Goal: Navigation & Orientation: Find specific page/section

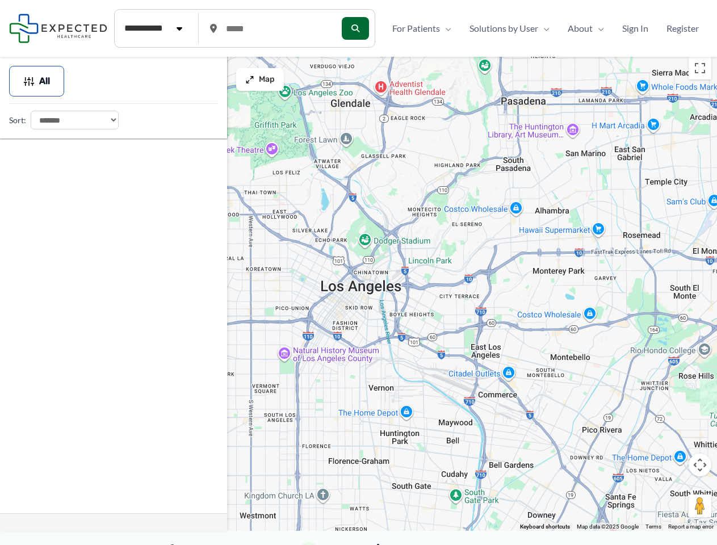
click at [358, 298] on div at bounding box center [358, 290] width 717 height 479
click at [358, 290] on div at bounding box center [358, 290] width 717 height 479
click at [700, 68] on button "Toggle fullscreen view" at bounding box center [699, 68] width 23 height 23
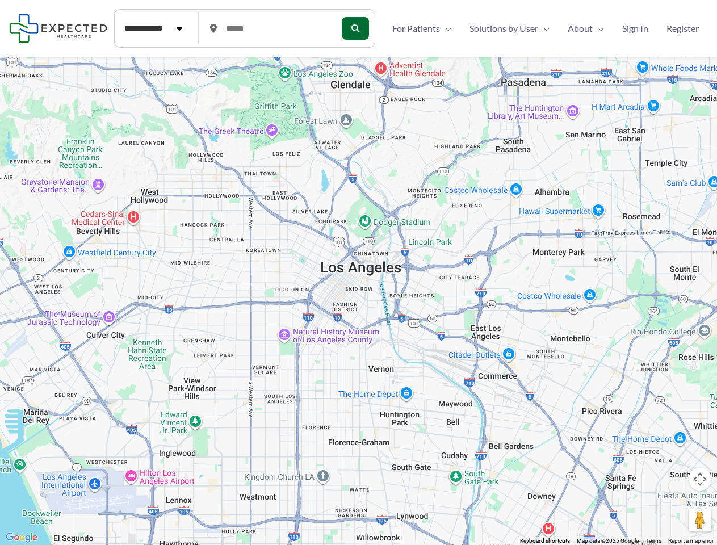
click at [700, 465] on div at bounding box center [358, 272] width 717 height 545
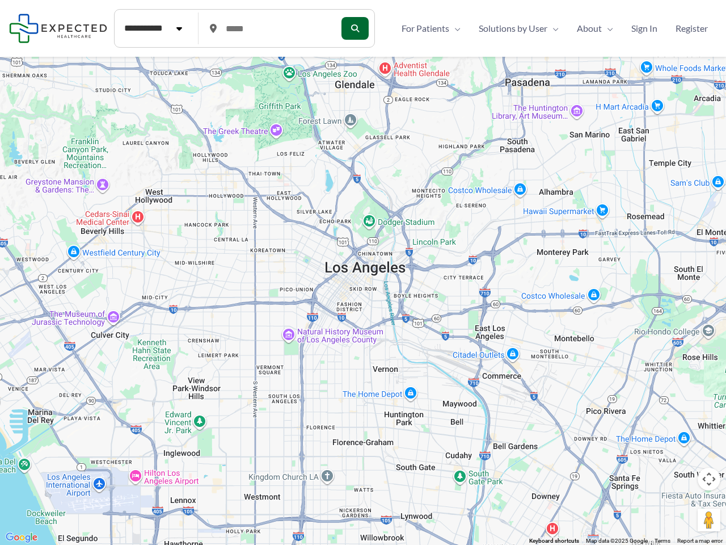
click at [545, 526] on div at bounding box center [363, 272] width 726 height 545
click at [37, 81] on div at bounding box center [363, 272] width 726 height 545
click at [260, 79] on div at bounding box center [363, 272] width 726 height 545
